Goal: Navigation & Orientation: Find specific page/section

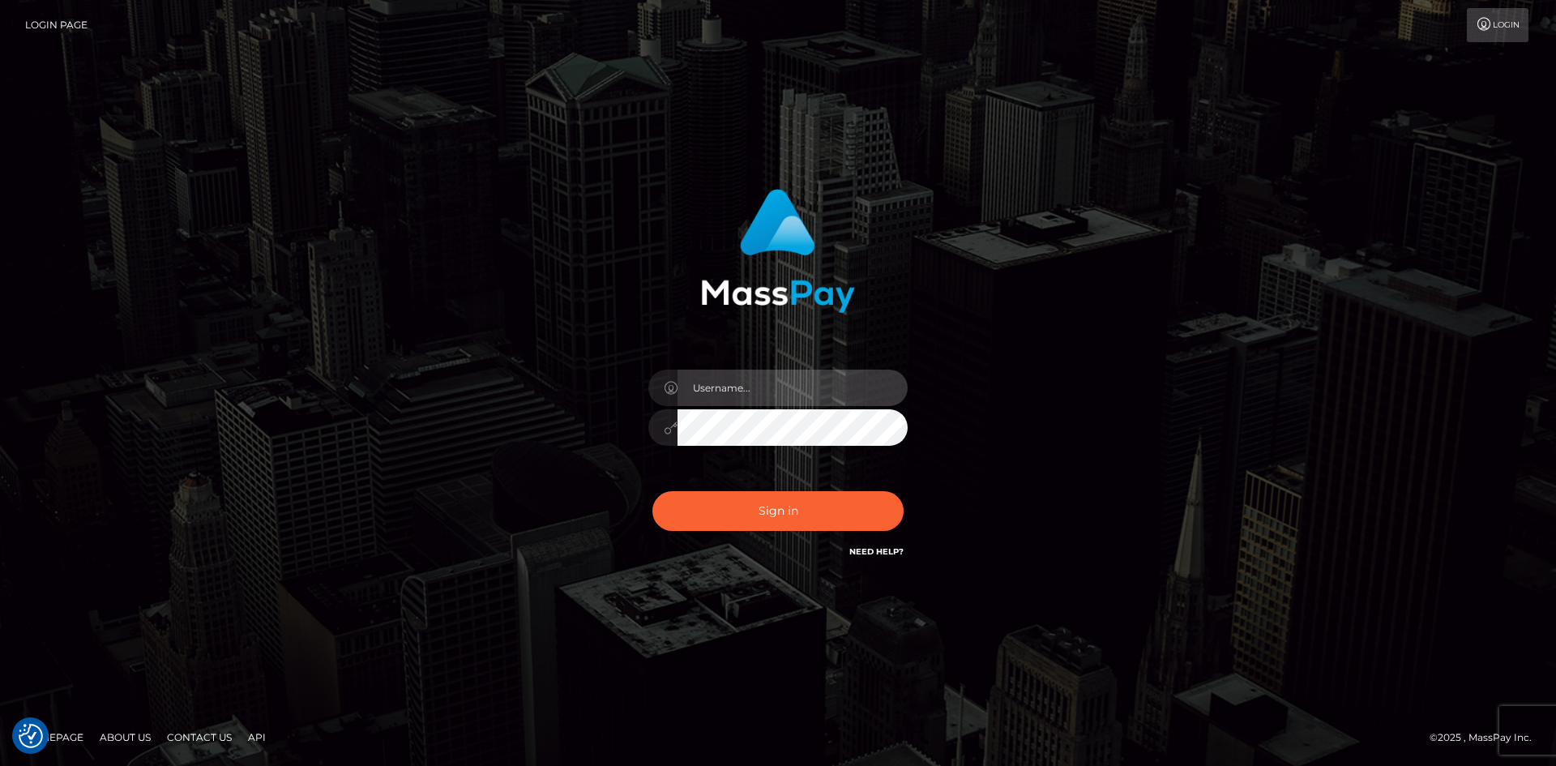
click at [721, 394] on input "text" at bounding box center [793, 388] width 230 height 36
type input "[PERSON_NAME]"
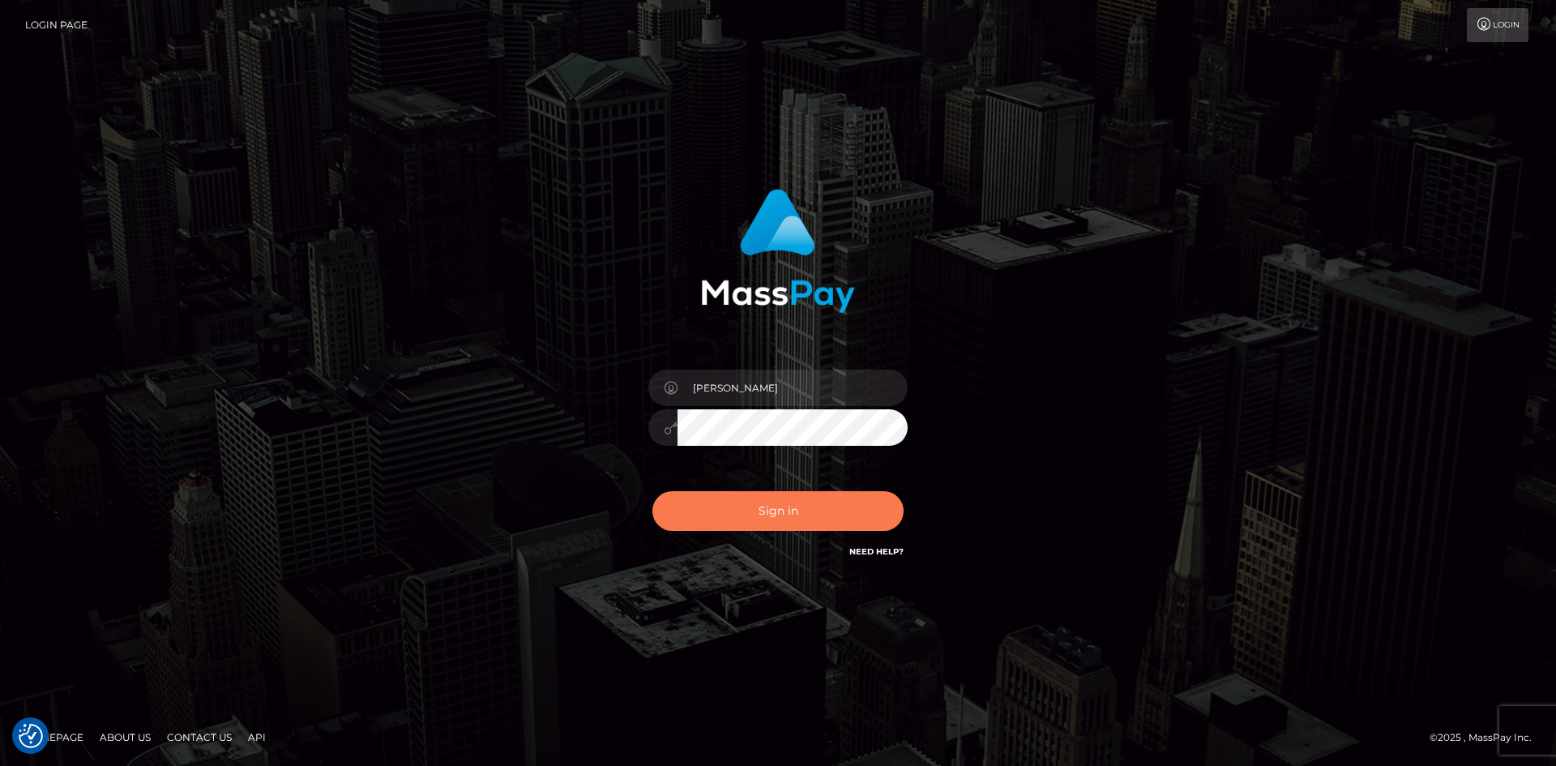
click at [733, 500] on button "Sign in" at bounding box center [778, 511] width 251 height 40
click at [711, 367] on div at bounding box center [778, 419] width 284 height 124
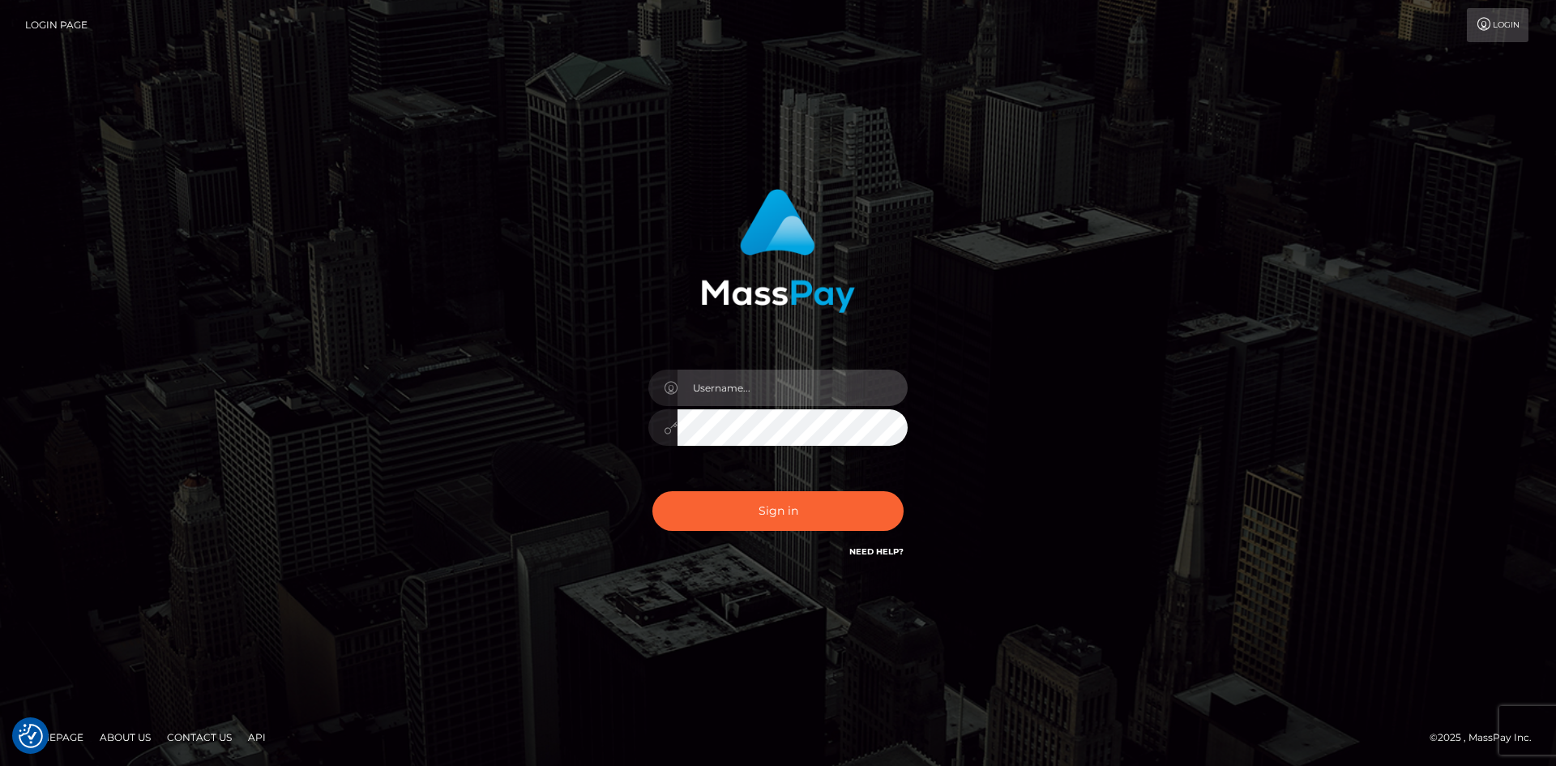
click at [713, 379] on input "text" at bounding box center [793, 388] width 230 height 36
type input "[PERSON_NAME]"
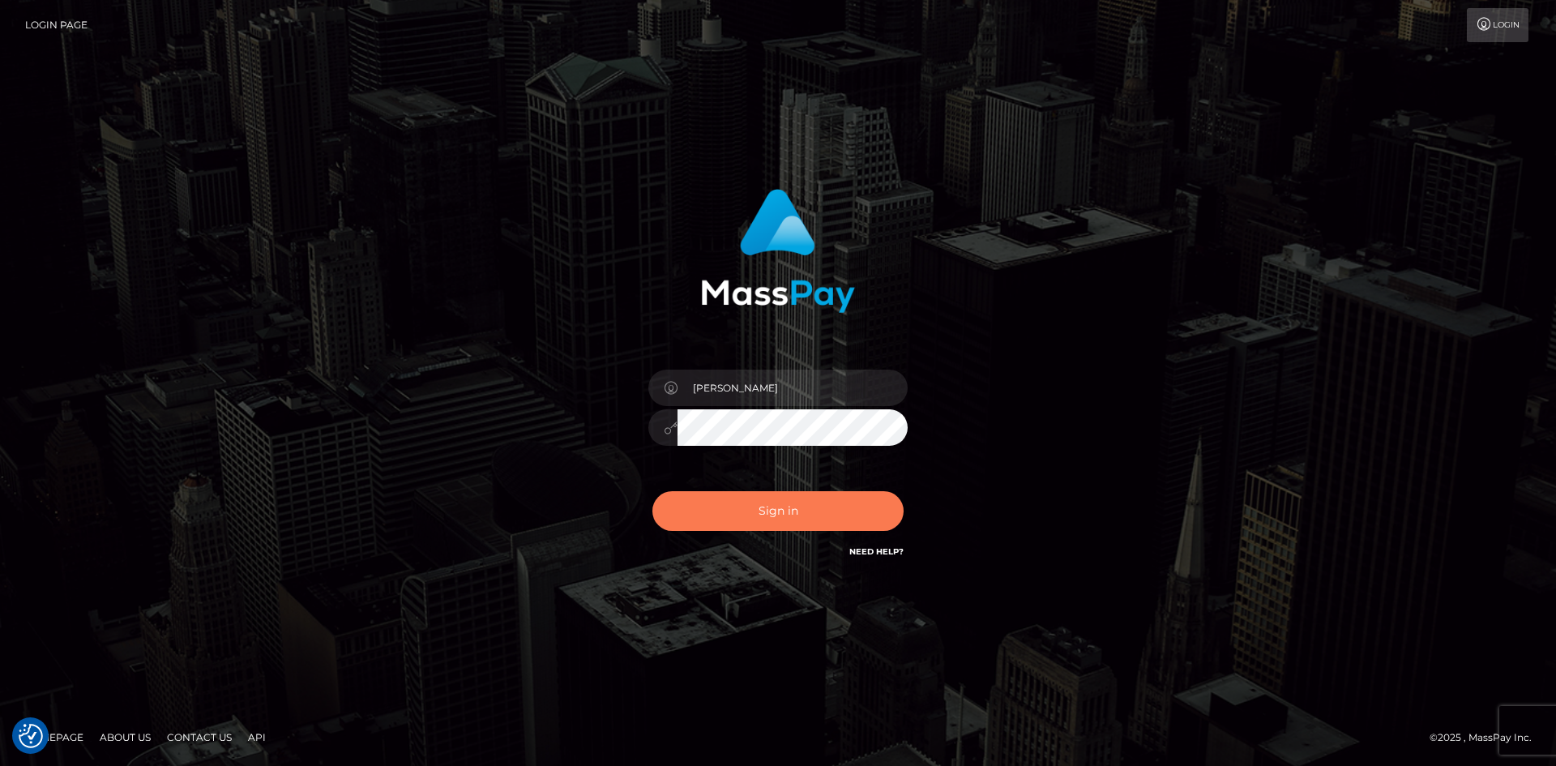
click at [730, 498] on button "Sign in" at bounding box center [778, 511] width 251 height 40
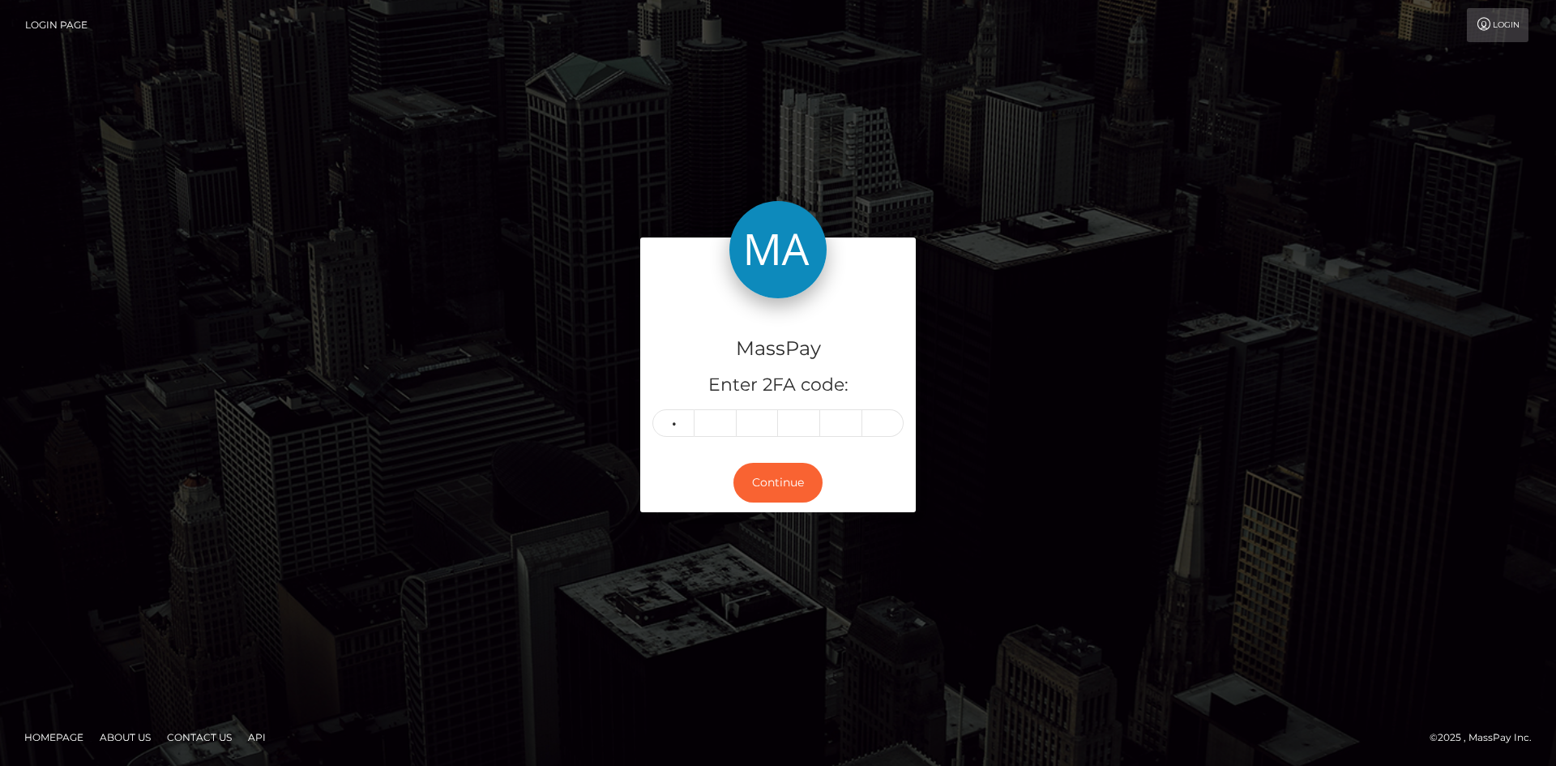
type input "7"
type input "4"
type input "1"
type input "5"
type input "9"
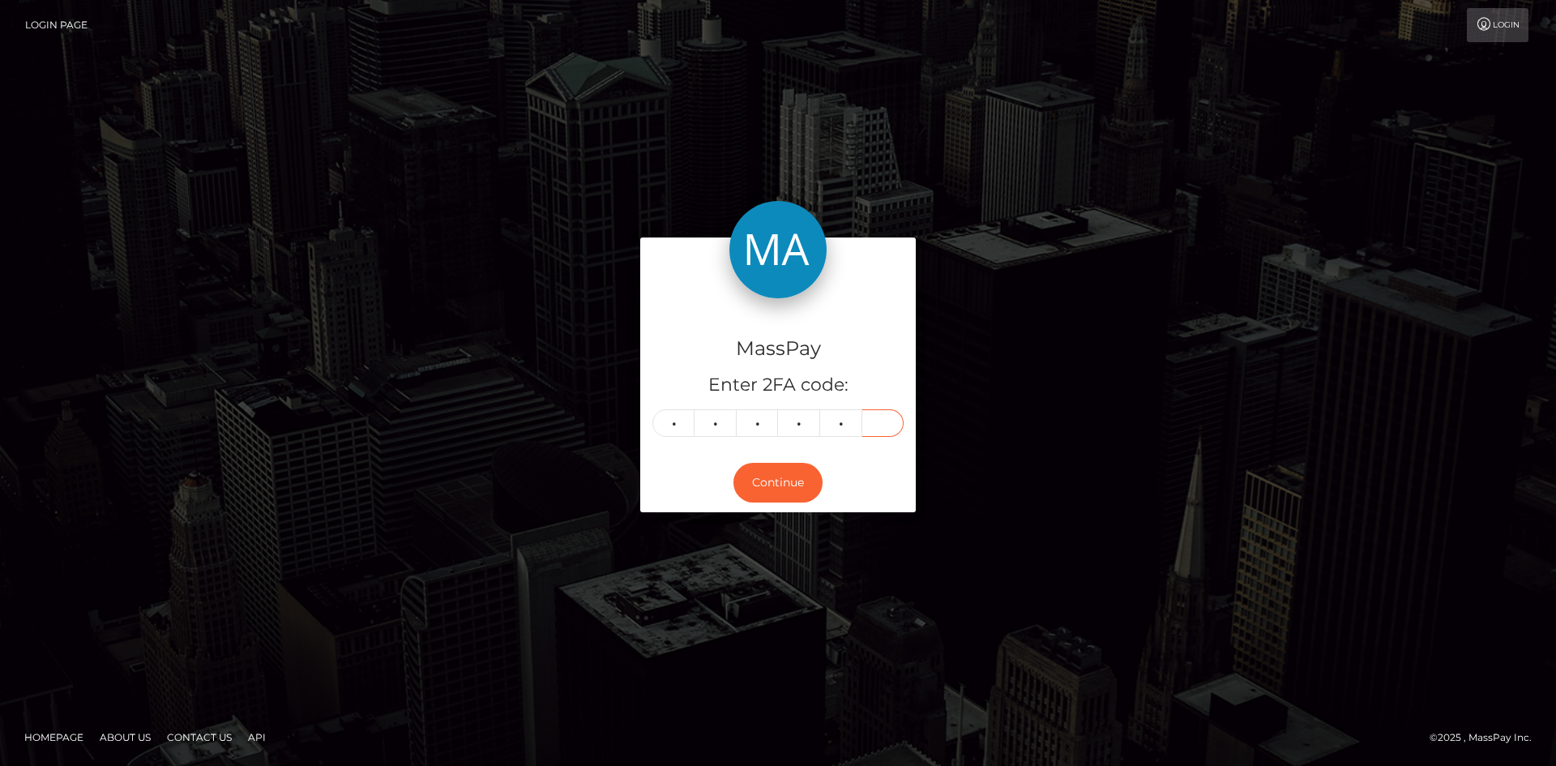
type input "6"
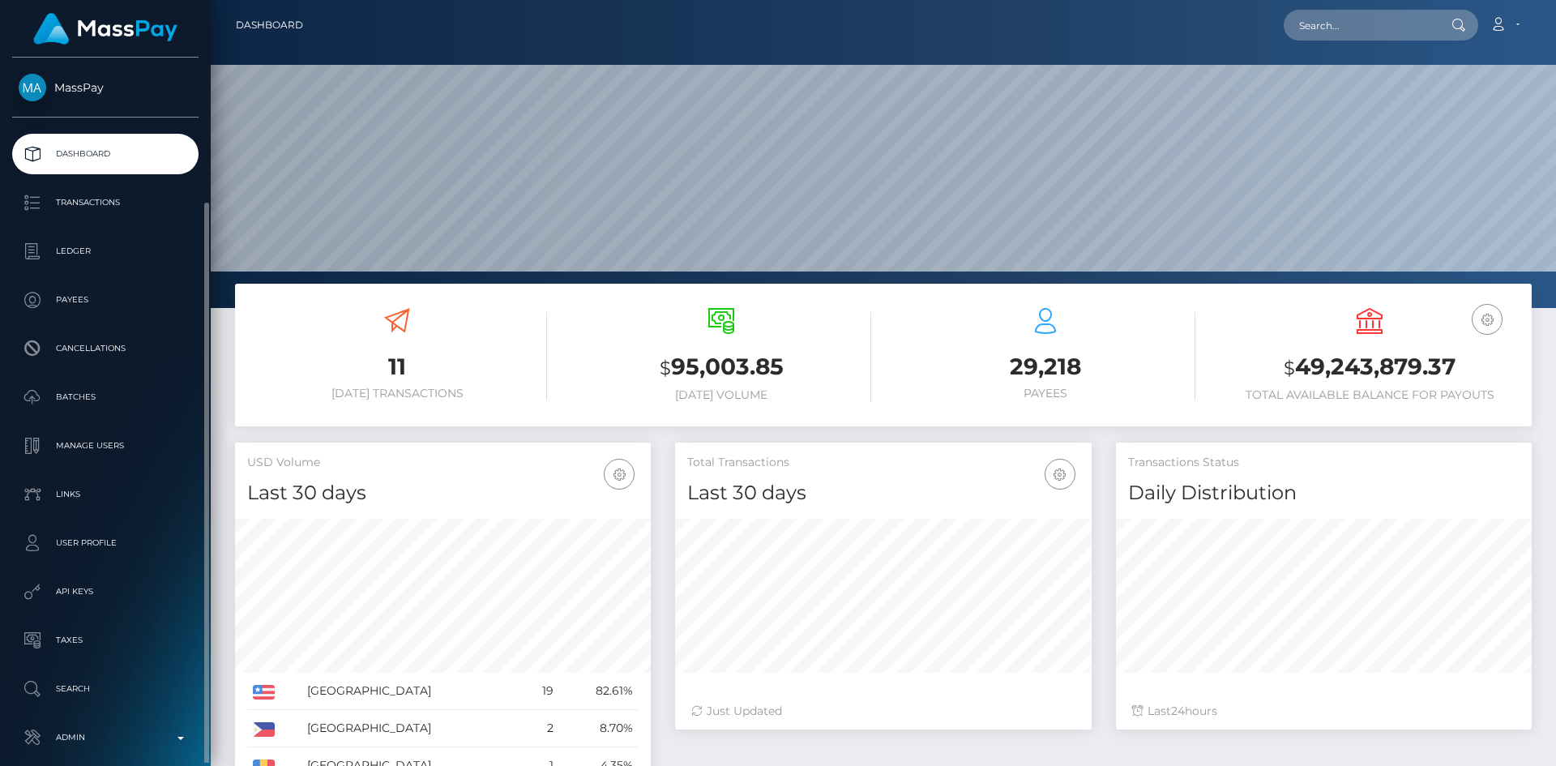
scroll to position [76, 0]
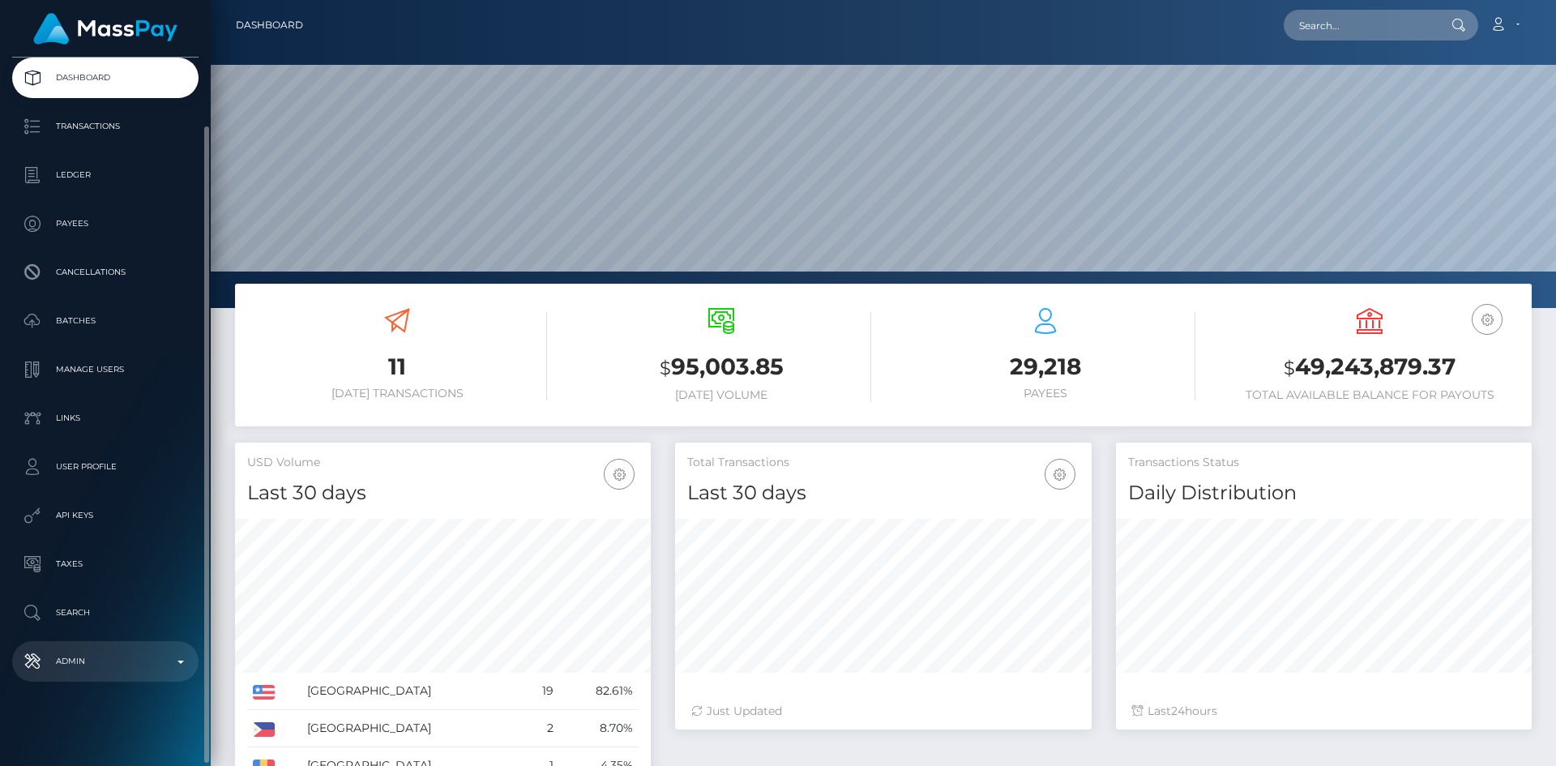
click at [109, 671] on p "Admin" at bounding box center [105, 661] width 173 height 24
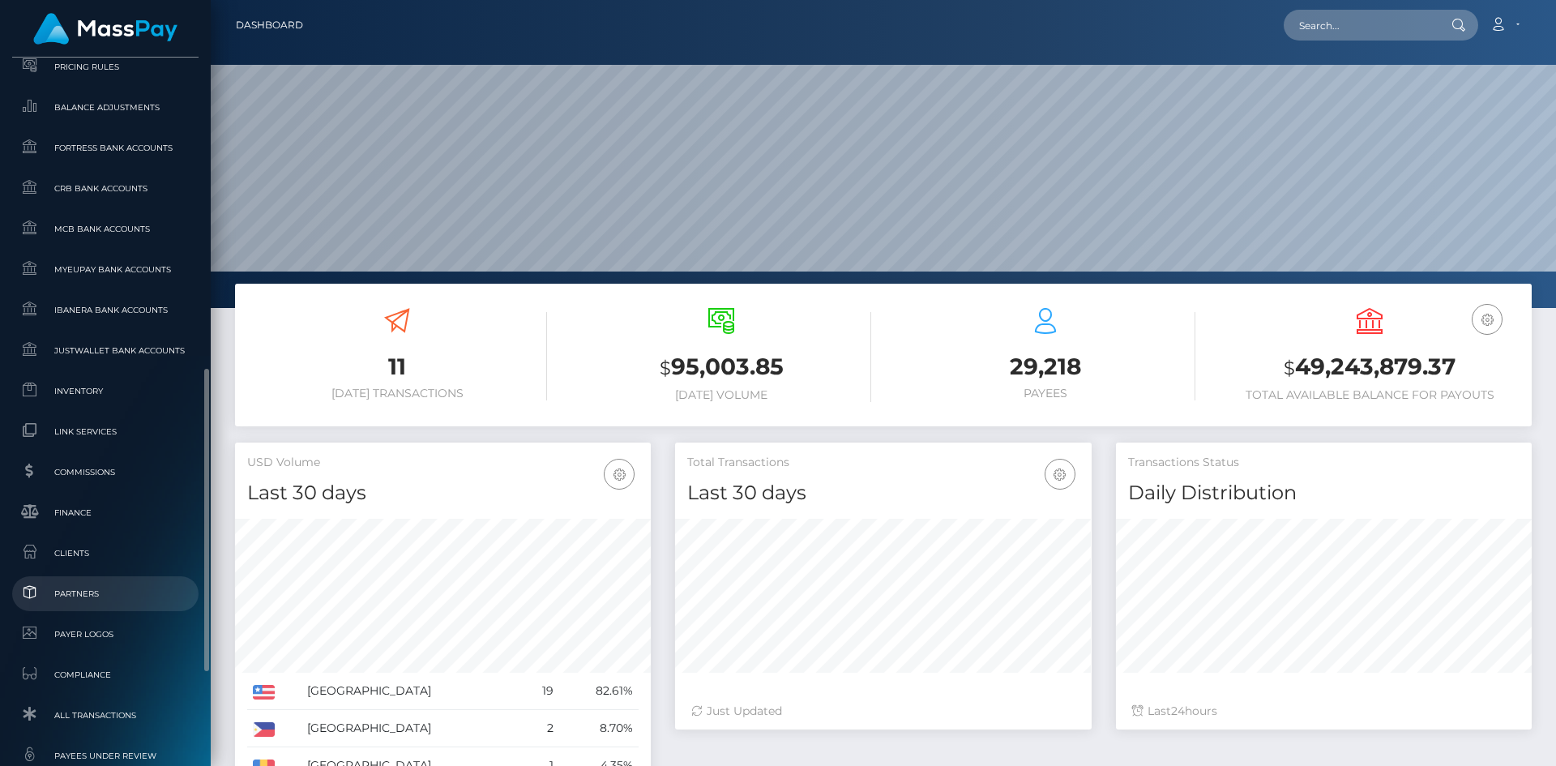
scroll to position [938, 0]
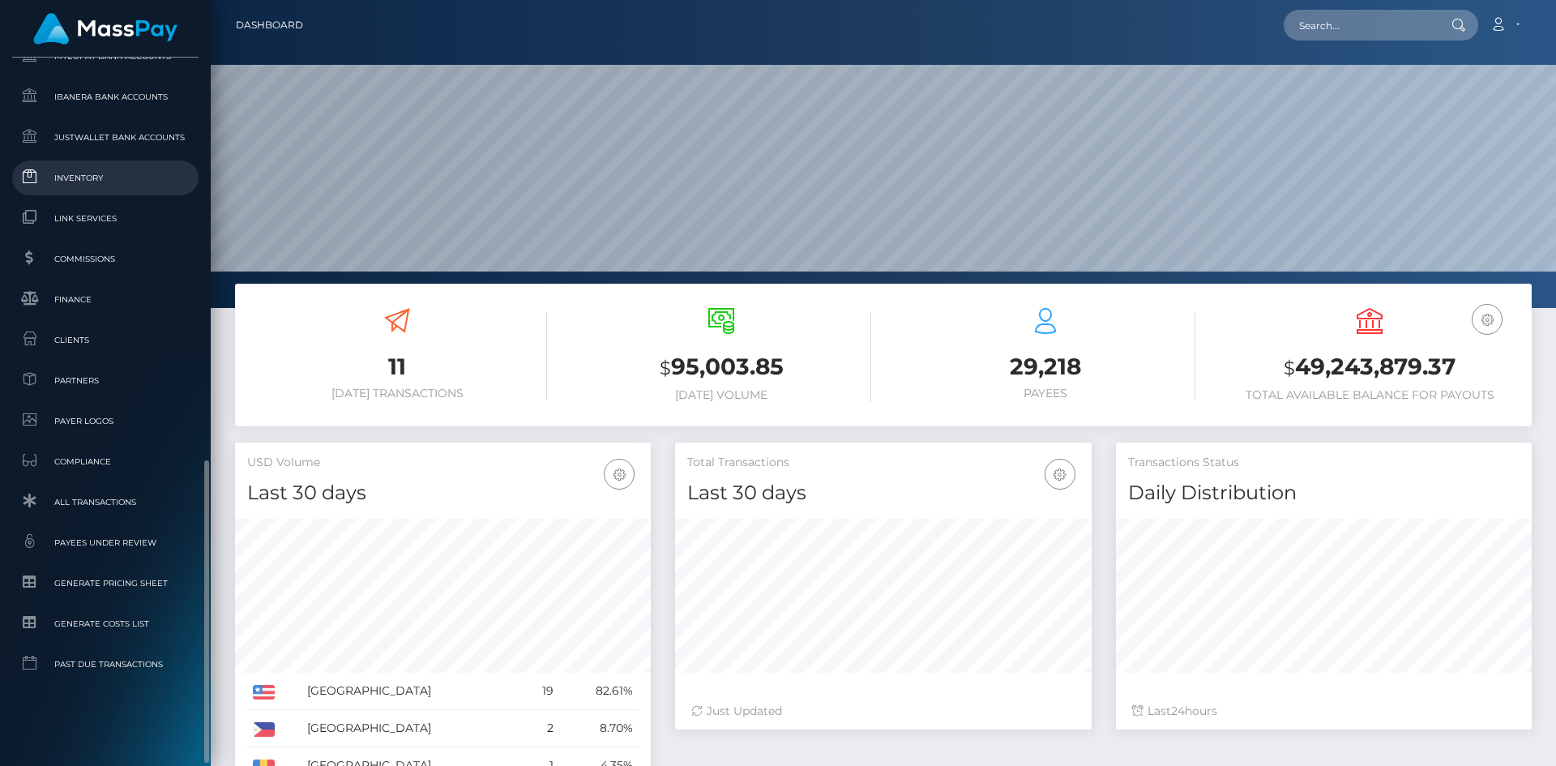
click at [101, 182] on span "Inventory" at bounding box center [105, 178] width 173 height 19
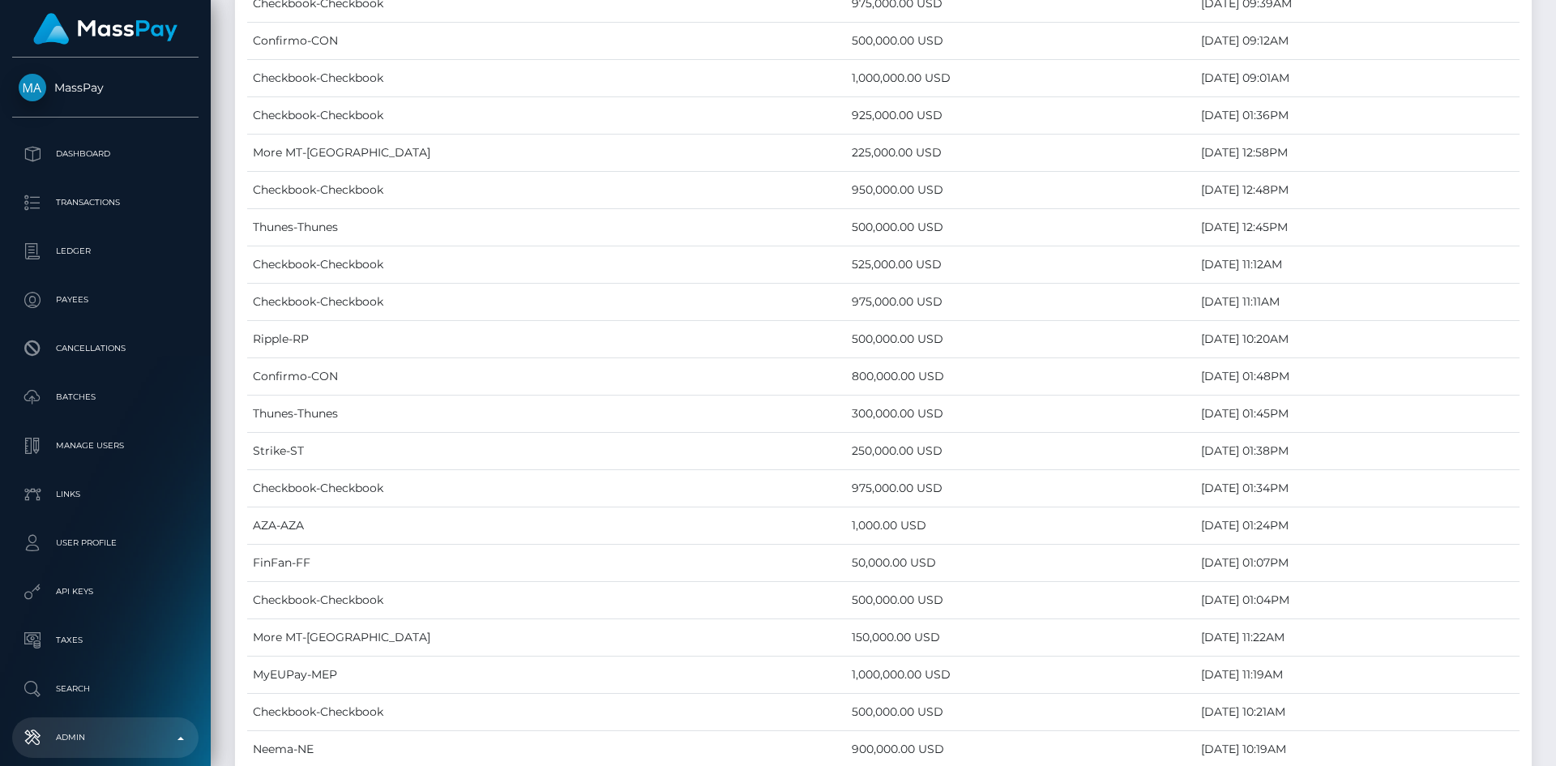
scroll to position [2967, 0]
